Goal: Task Accomplishment & Management: Use online tool/utility

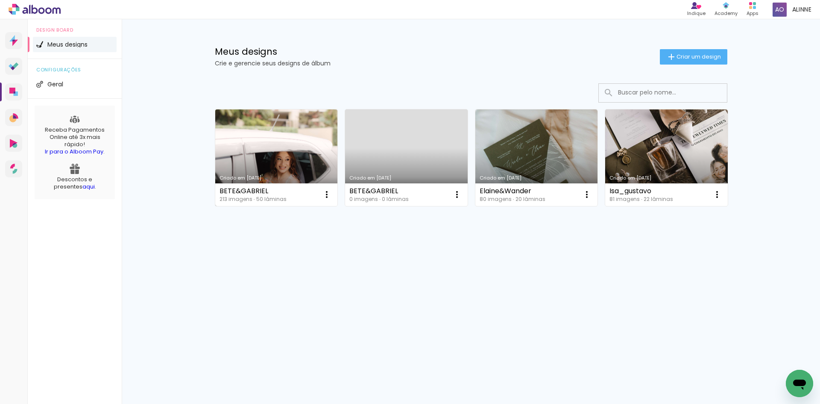
click at [306, 139] on link "Criado em [DATE]" at bounding box center [276, 157] width 123 height 97
click at [242, 150] on link "Criado em [DATE]" at bounding box center [276, 157] width 123 height 97
